Goal: Check status: Check status

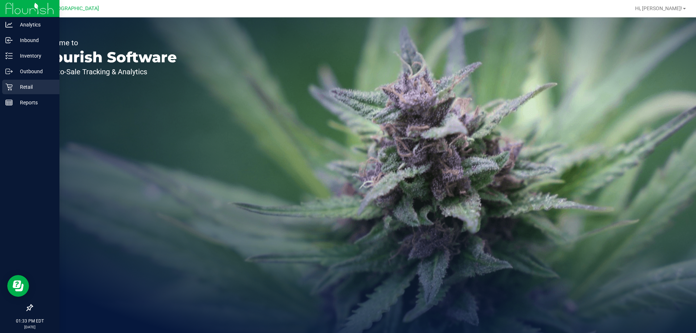
click at [26, 80] on div "Retail" at bounding box center [30, 87] width 57 height 15
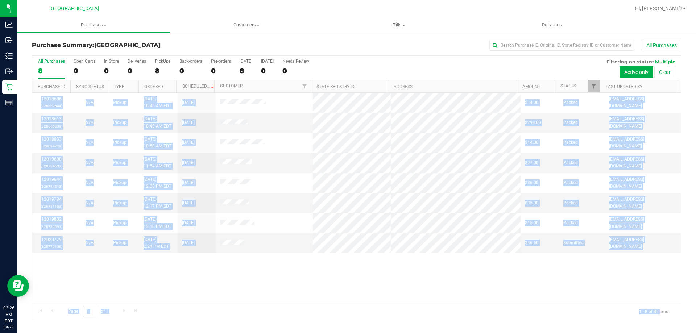
drag, startPoint x: 659, startPoint y: 311, endPoint x: 313, endPoint y: 261, distance: 349.2
click at [313, 261] on div "All Purchases 8 Open Carts 0 In Store 0 Deliveries 0 PickUps 8 Back-orders 0 Pr…" at bounding box center [357, 187] width 650 height 265
click at [324, 269] on div "12018606 (328652644) N/A Pickup 9/28/2025 10:46 AM EDT 9/28/2025 $14.00 Packed …" at bounding box center [356, 198] width 649 height 210
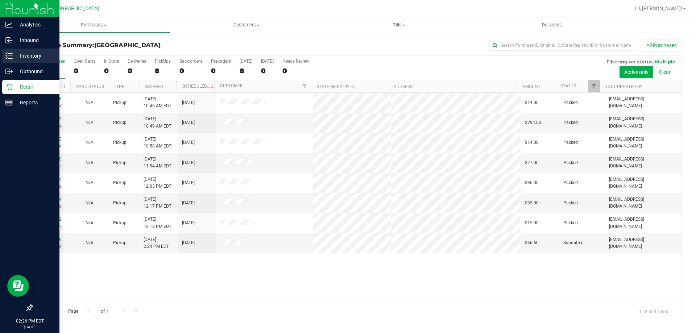
click at [32, 51] on p "Inventory" at bounding box center [35, 55] width 44 height 9
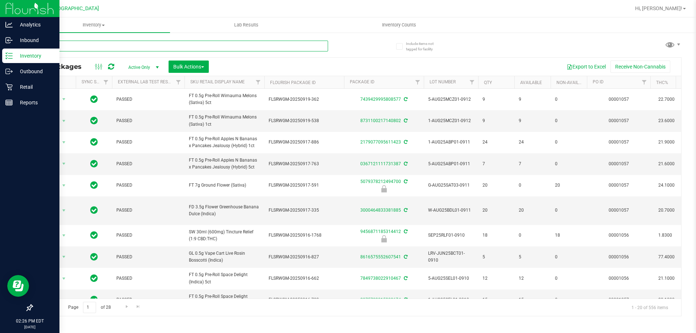
click at [148, 42] on input "text" at bounding box center [180, 46] width 296 height 11
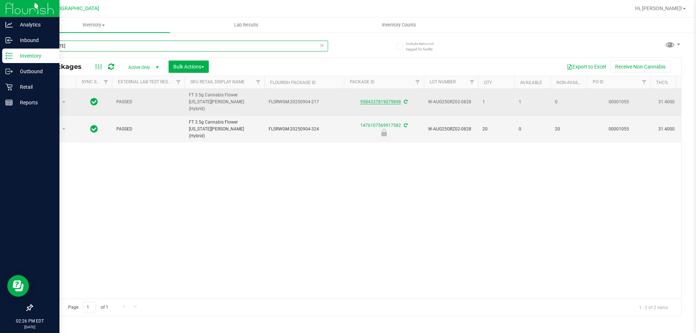
type input "georgia"
click at [383, 101] on link "9584337819079898" at bounding box center [380, 101] width 41 height 5
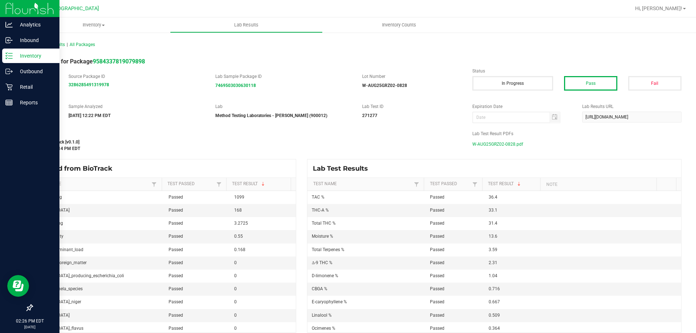
click at [478, 140] on span "W-AUG25GRZ02-0828.pdf" at bounding box center [497, 144] width 51 height 11
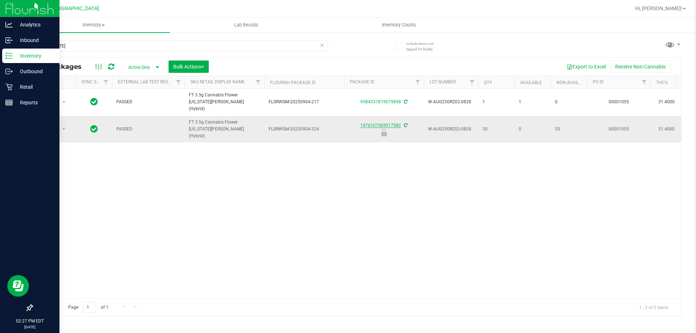
click at [385, 123] on link "1476107569917582" at bounding box center [380, 125] width 41 height 5
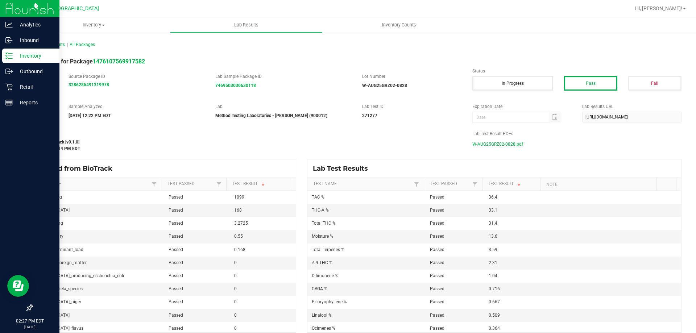
click at [486, 139] on span "W-AUG25GRZ02-0828.pdf" at bounding box center [497, 144] width 51 height 11
click at [29, 83] on p "Retail" at bounding box center [35, 87] width 44 height 9
